Goal: Task Accomplishment & Management: Complete application form

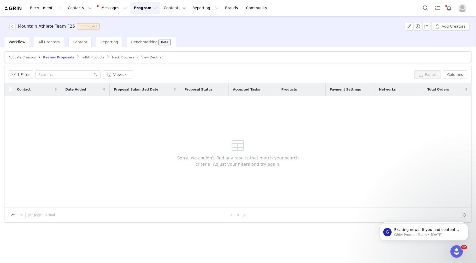
click at [134, 8] on button "Program Program" at bounding box center [146, 8] width 30 height 12
click at [133, 21] on p "Activations" at bounding box center [137, 22] width 20 height 5
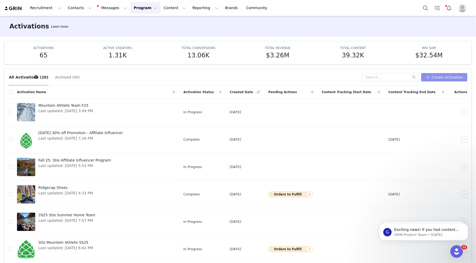
click at [435, 75] on button "Create Activation" at bounding box center [444, 77] width 46 height 8
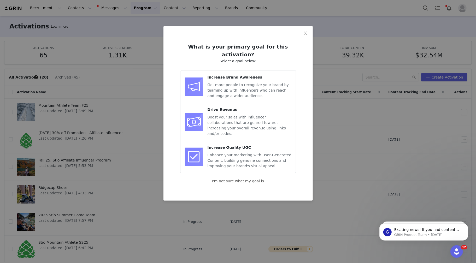
click at [194, 78] on img at bounding box center [194, 86] width 19 height 19
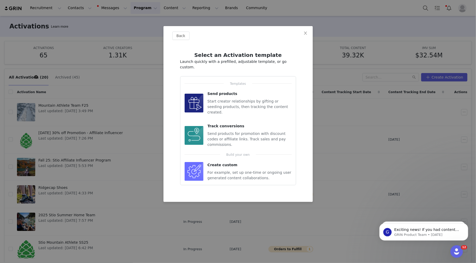
click at [195, 94] on img at bounding box center [194, 103] width 19 height 19
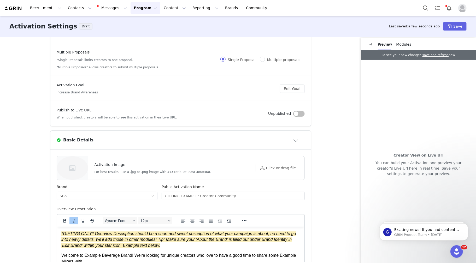
scroll to position [38, 0]
click at [197, 195] on input "GIFTING EXAMPLE: Creator Community" at bounding box center [233, 196] width 143 height 8
type input "2"
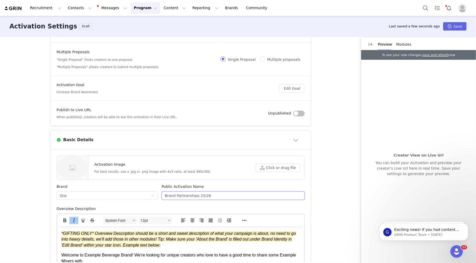
type input "Brand Partnerships 25/26"
click at [174, 217] on div "System Font 12pt" at bounding box center [138, 220] width 76 height 10
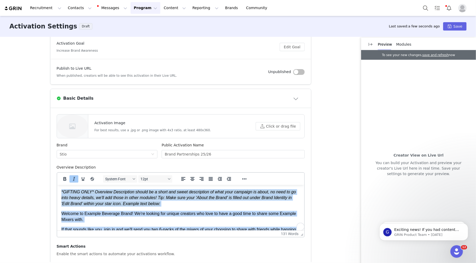
scroll to position [0, 0]
drag, startPoint x: 139, startPoint y: 225, endPoint x: 58, endPoint y: 174, distance: 95.4
click at [58, 185] on html "*GIFTING ONLY* Overview Description should be a short and sweet description of …" at bounding box center [180, 216] width 247 height 63
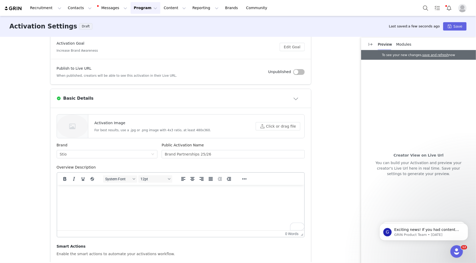
click at [46, 208] on div "These are baseline settings for your activation. You will be able to customize …" at bounding box center [238, 150] width 476 height 226
